Goal: Information Seeking & Learning: Learn about a topic

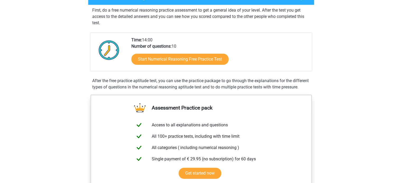
scroll to position [99, 0]
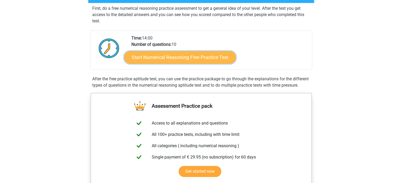
click at [166, 59] on link "Start Numerical Reasoning Free Practice Test" at bounding box center [180, 57] width 112 height 13
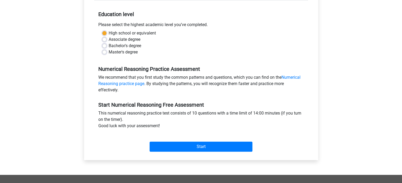
scroll to position [103, 0]
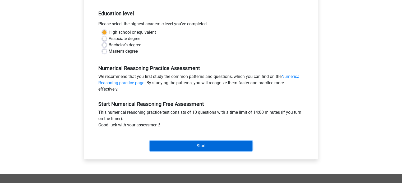
click at [196, 143] on input "Start" at bounding box center [200, 146] width 103 height 10
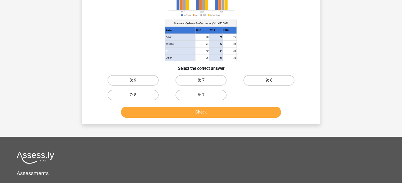
scroll to position [74, 0]
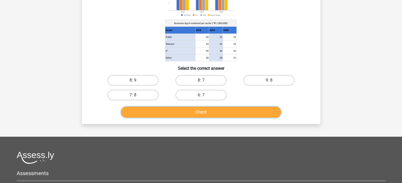
click at [230, 113] on button "Check" at bounding box center [201, 112] width 160 height 11
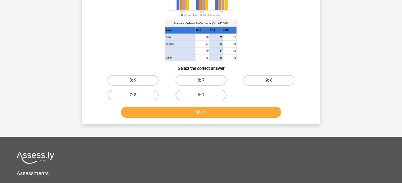
click at [142, 78] on label "8: 9" at bounding box center [132, 80] width 51 height 11
click at [136, 81] on input "8: 9" at bounding box center [134, 82] width 3 height 3
radio input "true"
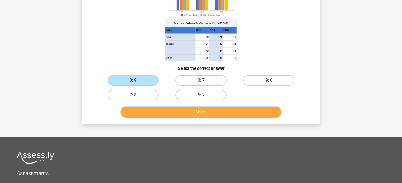
click at [160, 108] on button "Check" at bounding box center [201, 112] width 160 height 11
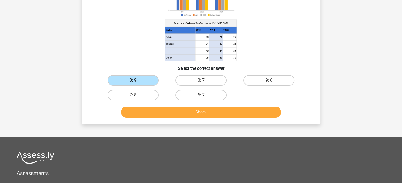
click at [130, 85] on label "8: 9" at bounding box center [132, 80] width 51 height 11
click at [133, 84] on input "8: 9" at bounding box center [134, 82] width 3 height 3
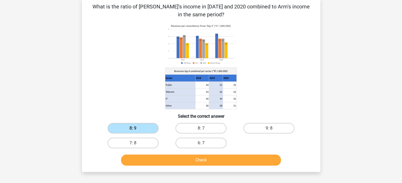
scroll to position [25, 0]
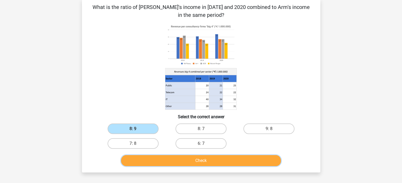
click at [200, 164] on button "Check" at bounding box center [201, 160] width 160 height 11
click at [150, 148] on label "7: 8" at bounding box center [132, 144] width 51 height 11
click at [136, 147] on input "7: 8" at bounding box center [134, 145] width 3 height 3
radio input "true"
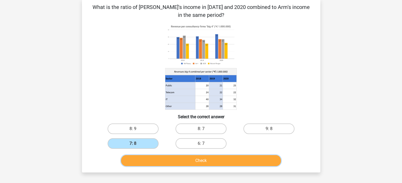
click at [170, 166] on button "Check" at bounding box center [201, 160] width 160 height 11
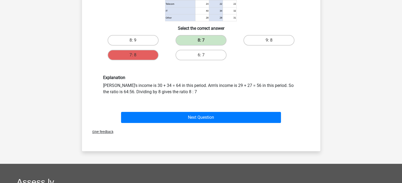
scroll to position [114, 0]
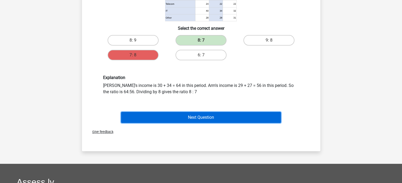
click at [186, 119] on button "Next Question" at bounding box center [201, 117] width 160 height 11
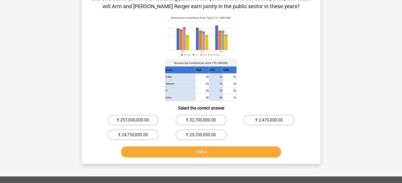
scroll to position [44, 0]
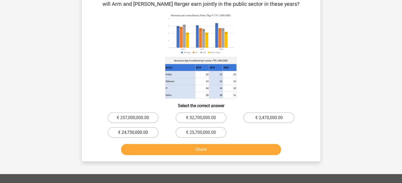
click at [144, 127] on label "€ 24,750,000.00" at bounding box center [132, 132] width 51 height 11
click at [136, 133] on input "€ 24,750,000.00" at bounding box center [134, 134] width 3 height 3
radio input "true"
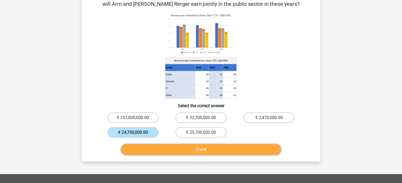
click at [168, 149] on button "Check" at bounding box center [201, 149] width 160 height 11
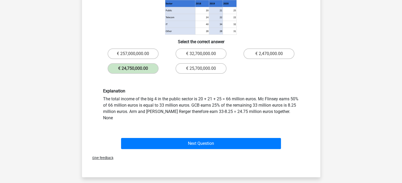
scroll to position [109, 0]
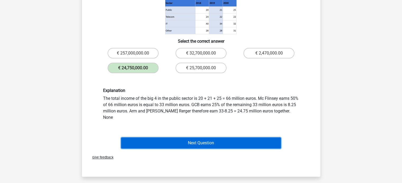
click at [176, 138] on button "Next Question" at bounding box center [201, 143] width 160 height 11
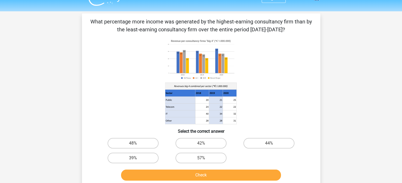
scroll to position [12, 0]
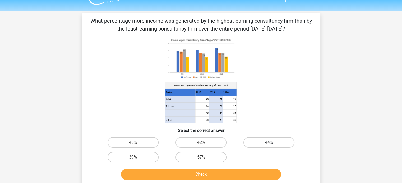
click at [259, 141] on label "44%" at bounding box center [268, 143] width 51 height 11
click at [269, 143] on input "44%" at bounding box center [270, 144] width 3 height 3
radio input "true"
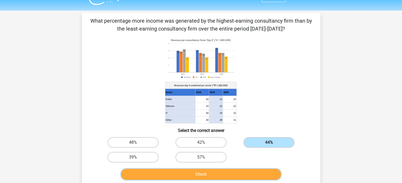
click at [248, 172] on button "Check" at bounding box center [201, 174] width 160 height 11
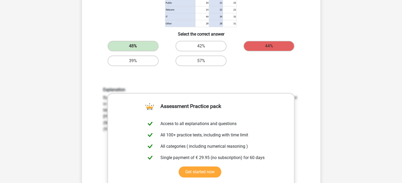
scroll to position [103, 0]
